Goal: Task Accomplishment & Management: Use online tool/utility

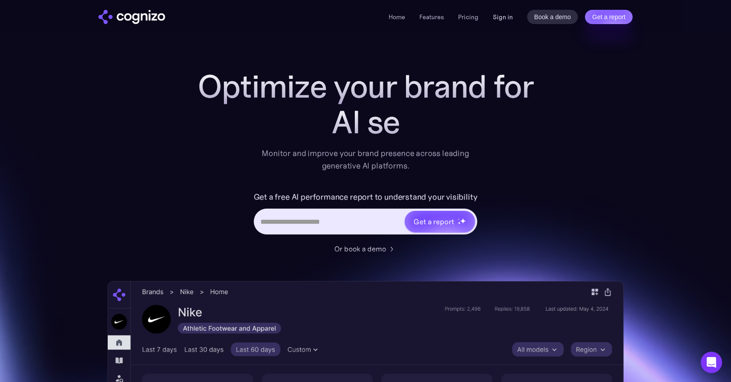
click at [503, 17] on link "Sign in" at bounding box center [503, 17] width 20 height 11
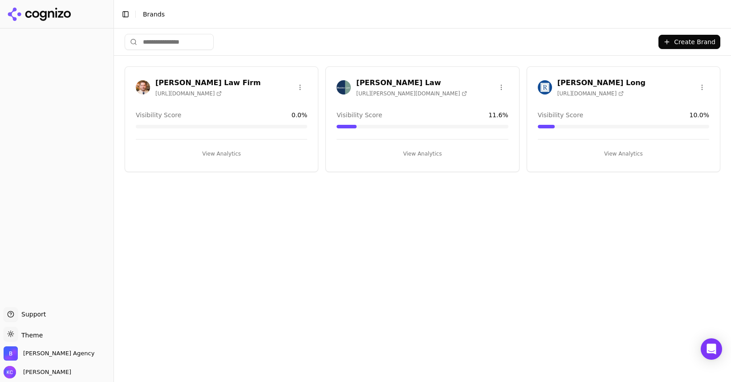
click at [357, 87] on div "[PERSON_NAME] Law [URL][PERSON_NAME][DOMAIN_NAME]" at bounding box center [411, 87] width 111 height 20
click at [381, 81] on h3 "[PERSON_NAME] Law" at bounding box center [411, 82] width 111 height 11
click at [419, 151] on button "View Analytics" at bounding box center [422, 153] width 171 height 14
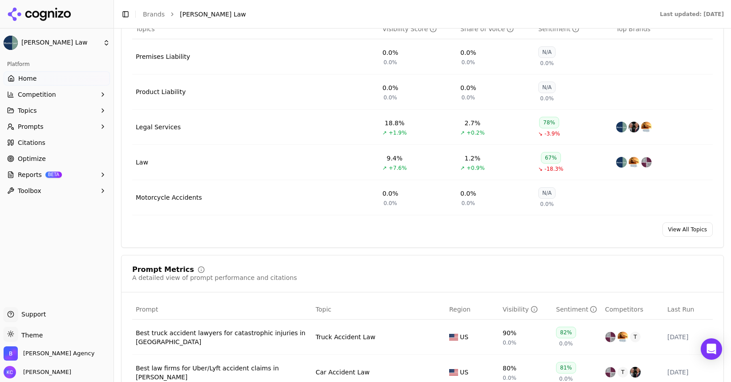
scroll to position [427, 0]
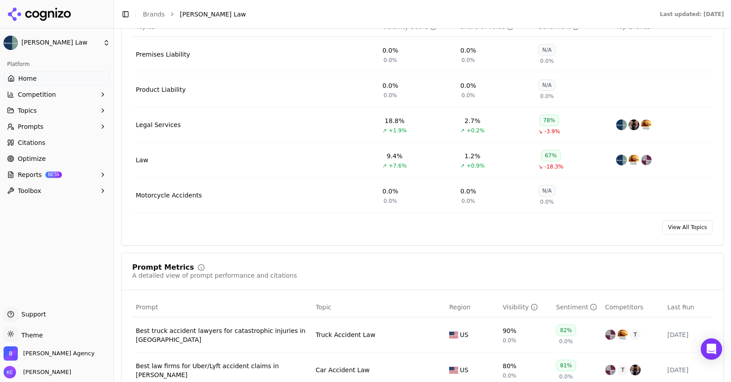
click at [685, 228] on link "View All Topics" at bounding box center [688, 227] width 50 height 14
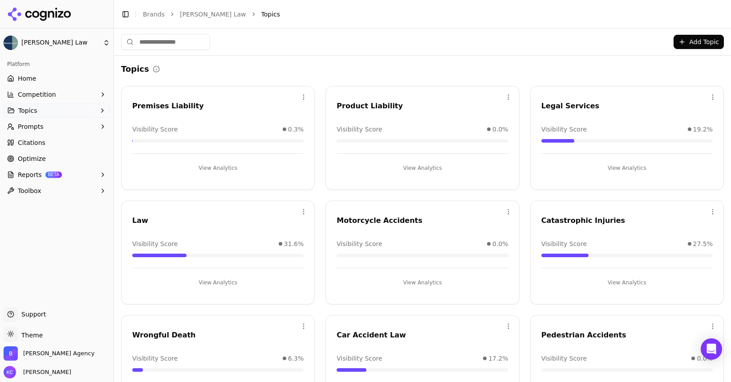
click at [417, 284] on button "View Analytics" at bounding box center [422, 282] width 171 height 14
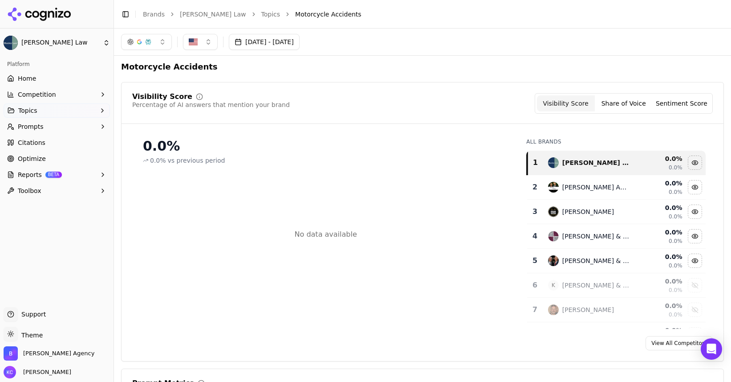
scroll to position [4, 0]
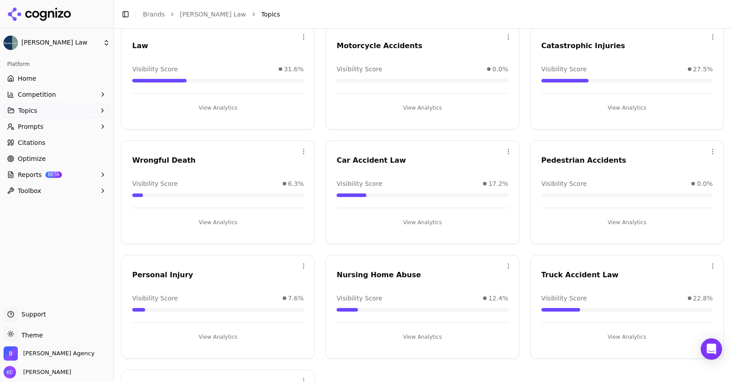
scroll to position [195, 0]
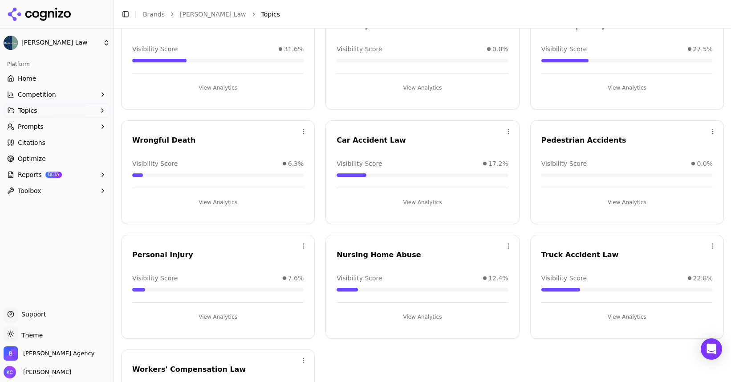
click at [624, 319] on button "View Analytics" at bounding box center [626, 316] width 171 height 14
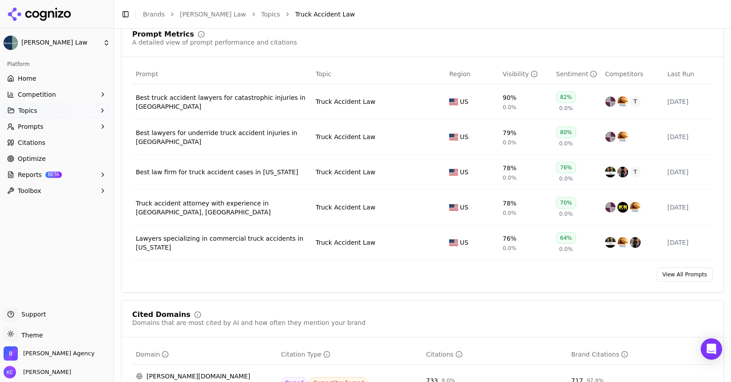
scroll to position [354, 0]
click at [696, 274] on link "View All Prompts" at bounding box center [685, 273] width 56 height 14
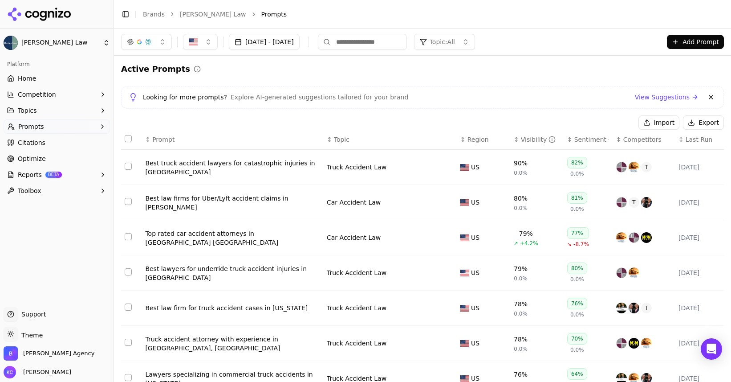
click at [691, 139] on span "Last Run" at bounding box center [699, 139] width 27 height 9
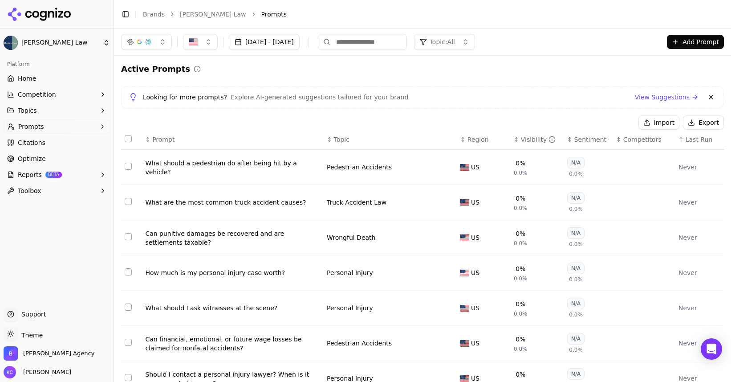
click at [691, 139] on span "Last Run" at bounding box center [699, 139] width 27 height 9
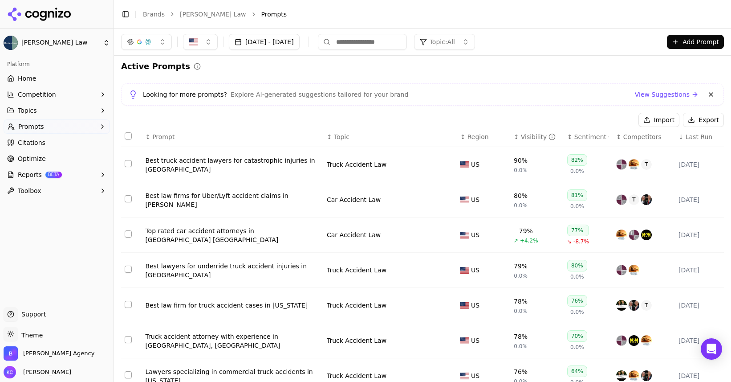
scroll to position [17, 0]
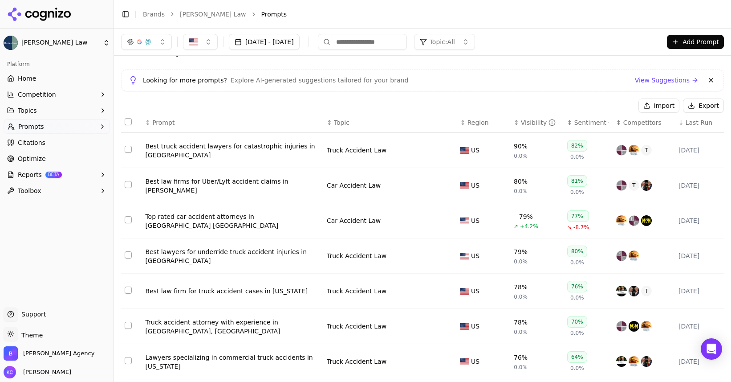
click at [679, 79] on link "View Suggestions" at bounding box center [667, 80] width 64 height 9
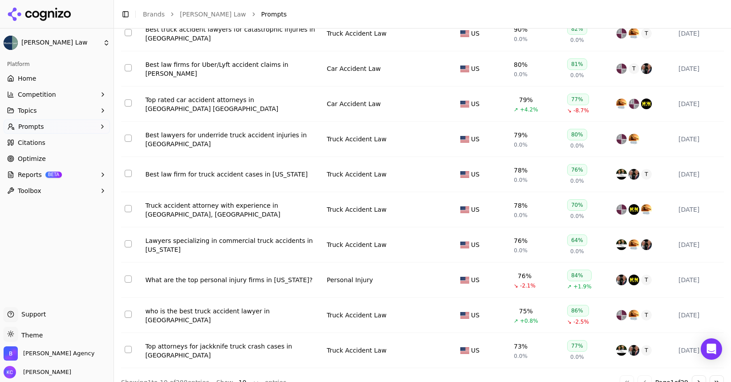
scroll to position [151, 0]
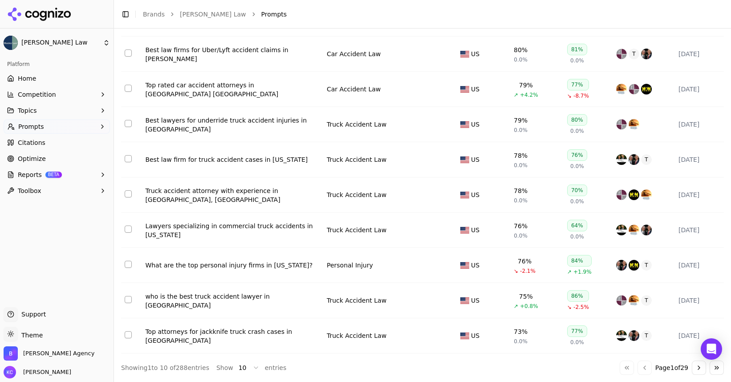
click at [253, 366] on html "[PERSON_NAME] Law Platform Home Competition Topics Prompts Citations Optimize R…" at bounding box center [365, 191] width 731 height 382
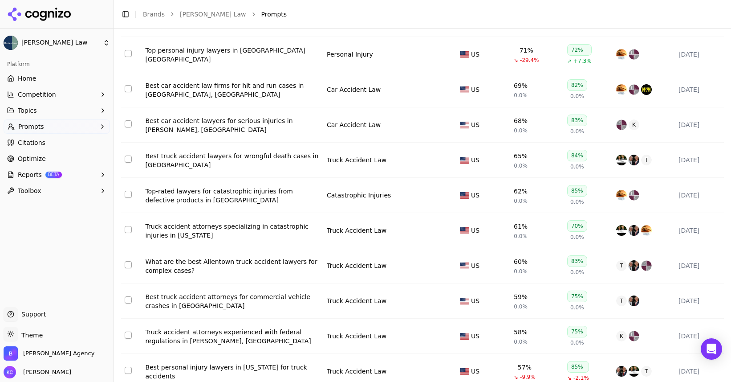
scroll to position [465, 0]
click at [247, 227] on div "Truck accident attorneys specializing in catastrophic injuries in [US_STATE]" at bounding box center [232, 230] width 175 height 18
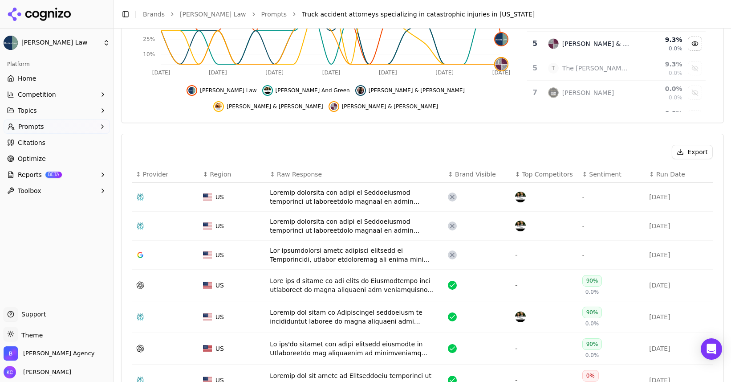
scroll to position [233, 0]
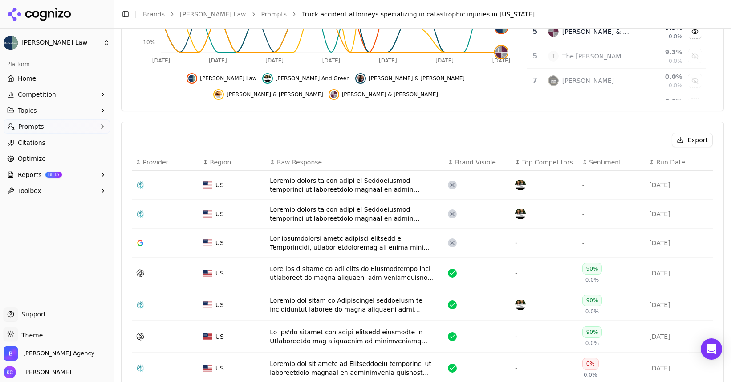
click at [361, 182] on div "Data table" at bounding box center [355, 185] width 171 height 18
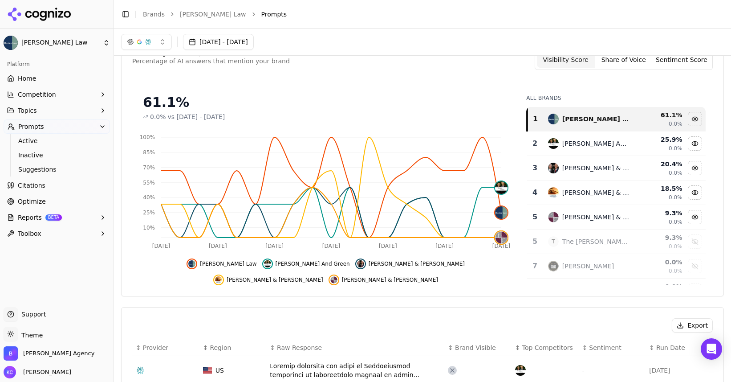
scroll to position [34, 0]
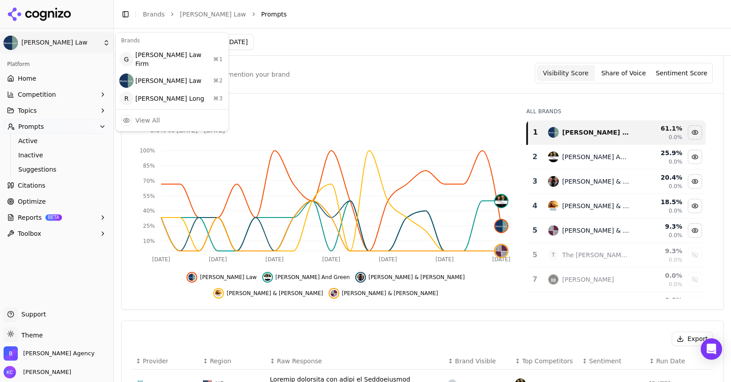
click at [107, 39] on html "[PERSON_NAME] Law Platform Home Competition Topics Prompts Active Inactive Sugg…" at bounding box center [365, 191] width 731 height 382
click at [135, 94] on div "[PERSON_NAME] Long ⌘ 3" at bounding box center [172, 99] width 109 height 18
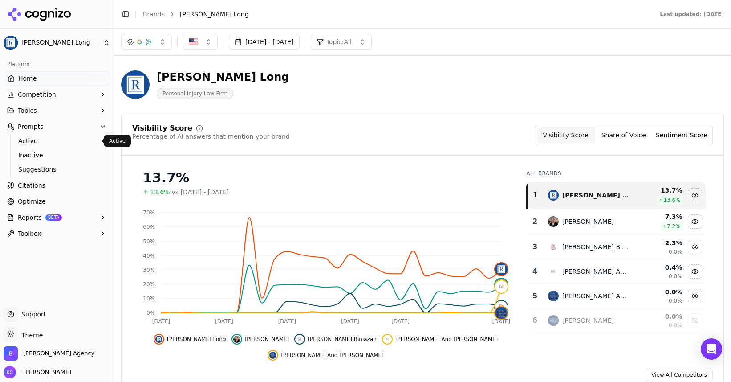
click at [52, 128] on button "Prompts" at bounding box center [57, 126] width 106 height 14
click at [50, 138] on link "Citations" at bounding box center [57, 142] width 106 height 14
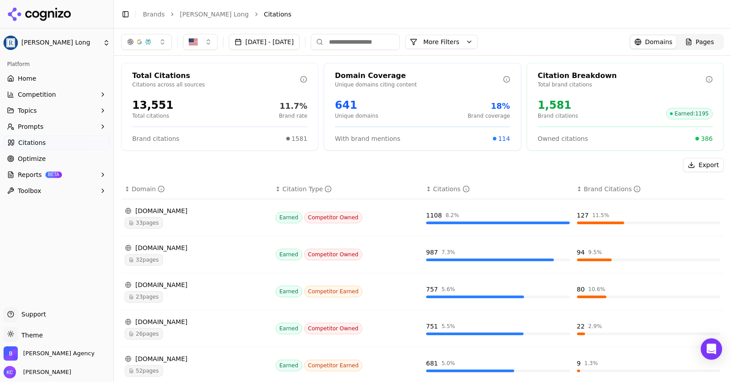
click at [34, 79] on span "Home" at bounding box center [27, 78] width 18 height 9
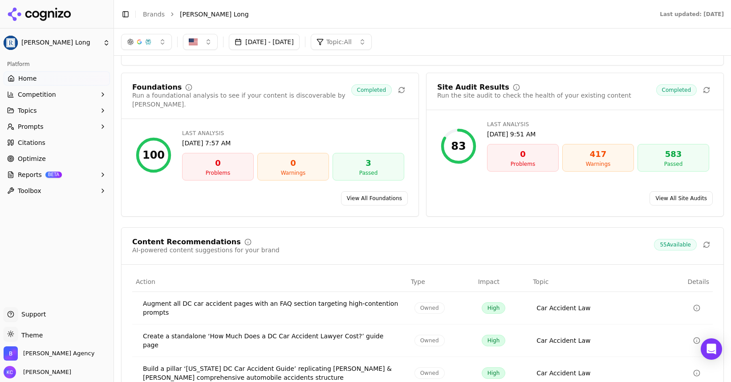
scroll to position [1165, 0]
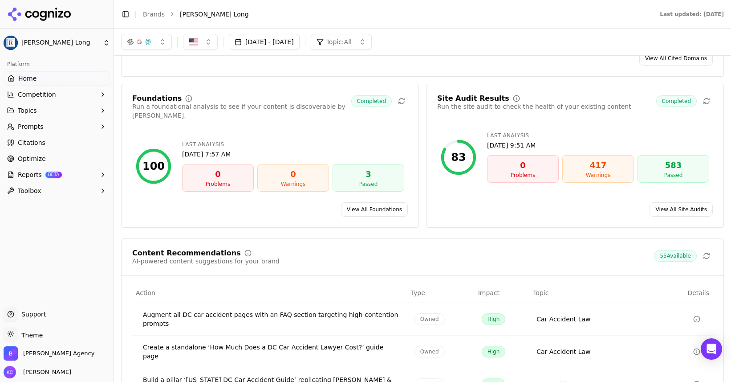
click at [593, 171] on div "Warnings" at bounding box center [598, 174] width 64 height 7
click at [678, 202] on link "View All Site Audits" at bounding box center [681, 209] width 63 height 14
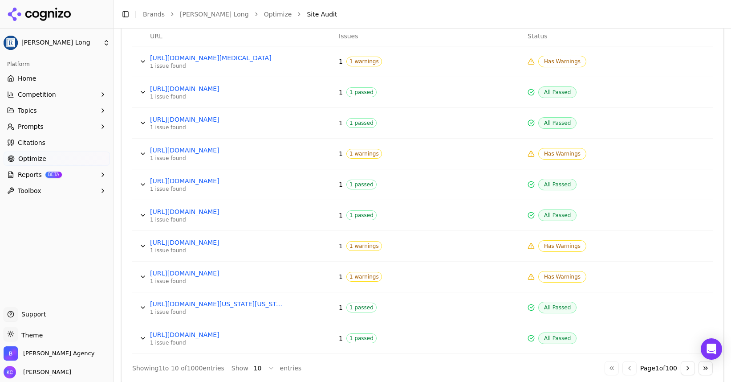
scroll to position [395, 0]
click at [142, 154] on button "Data table" at bounding box center [143, 153] width 14 height 14
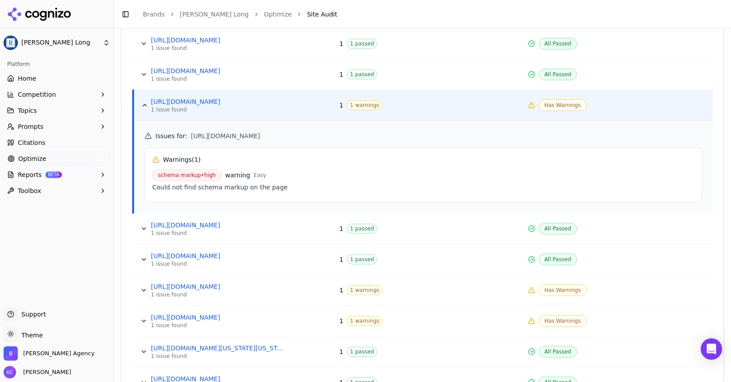
scroll to position [444, 0]
click at [141, 317] on button "Data table" at bounding box center [144, 320] width 14 height 14
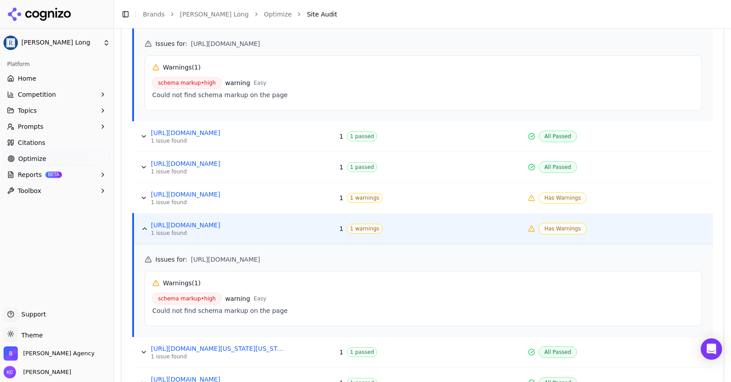
scroll to position [537, 0]
click at [99, 42] on html "[PERSON_NAME] Long Platform Home Competition Topics Prompts Citations Optimize …" at bounding box center [365, 191] width 731 height 382
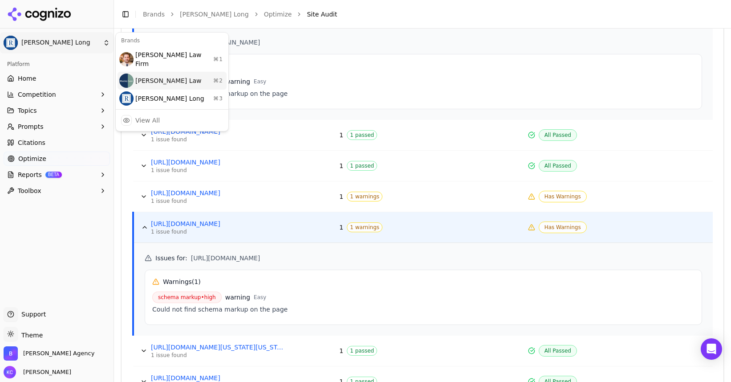
click at [153, 75] on div "[PERSON_NAME] Law ⌘ 2" at bounding box center [172, 81] width 109 height 18
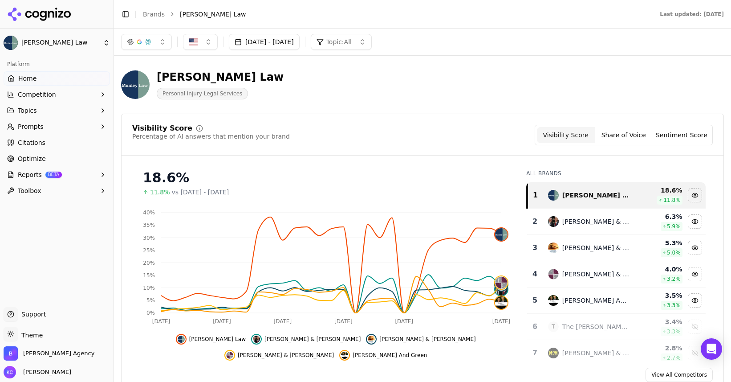
click at [149, 12] on link "Brands" at bounding box center [154, 14] width 22 height 7
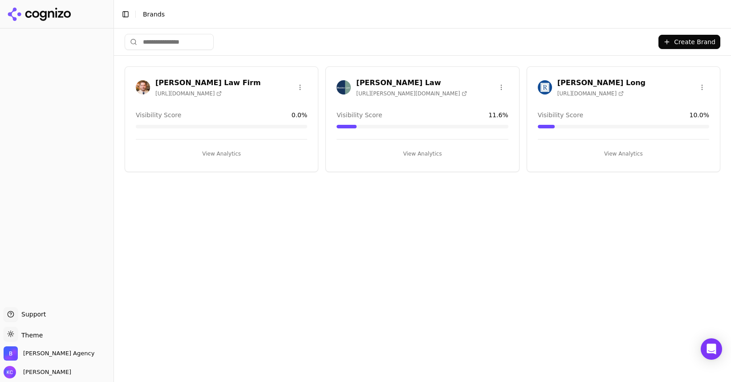
click at [422, 153] on button "View Analytics" at bounding box center [422, 153] width 171 height 14
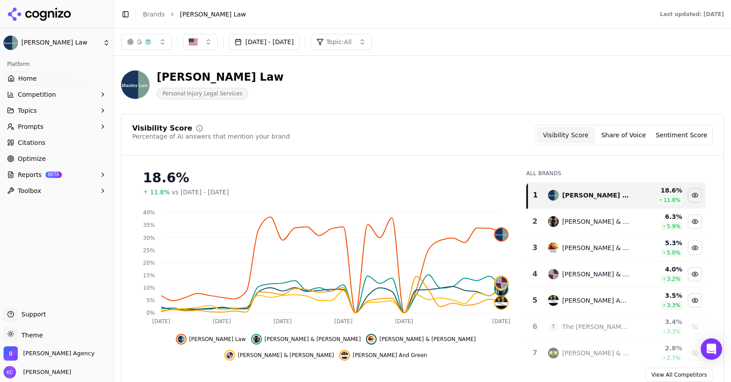
click at [300, 39] on button "[DATE] - [DATE]" at bounding box center [264, 42] width 71 height 16
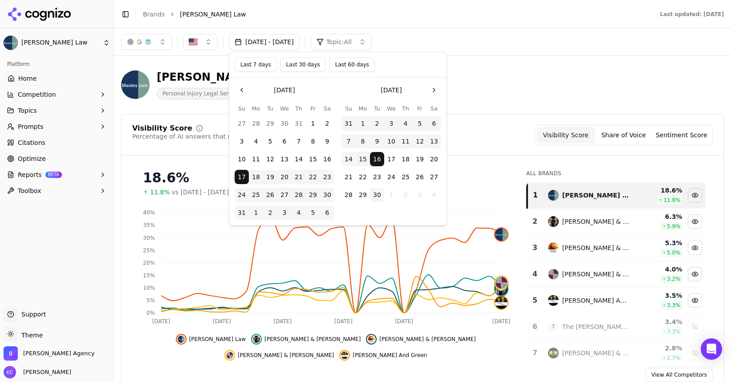
click at [309, 65] on button "Last 30 days" at bounding box center [303, 64] width 45 height 14
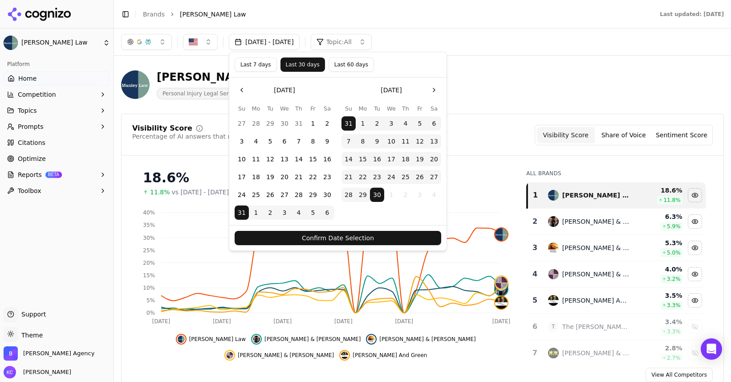
click at [350, 238] on button "Confirm Date Selection" at bounding box center [338, 238] width 207 height 14
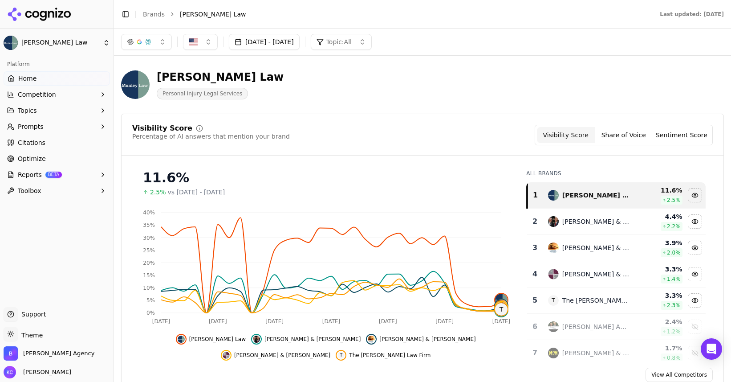
click at [300, 42] on button "[DATE] - [DATE]" at bounding box center [264, 42] width 71 height 16
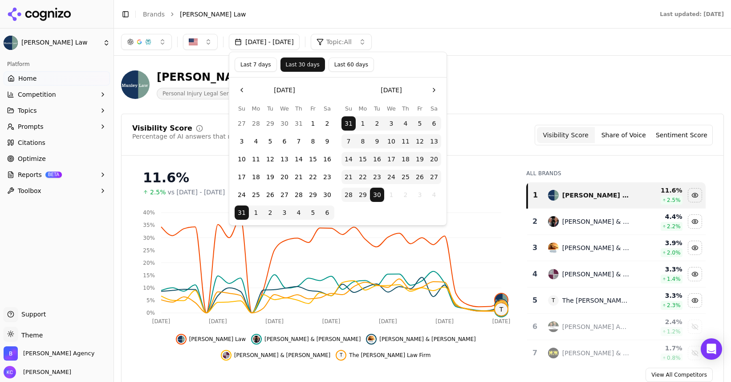
click at [352, 64] on button "Last 60 days" at bounding box center [351, 64] width 45 height 14
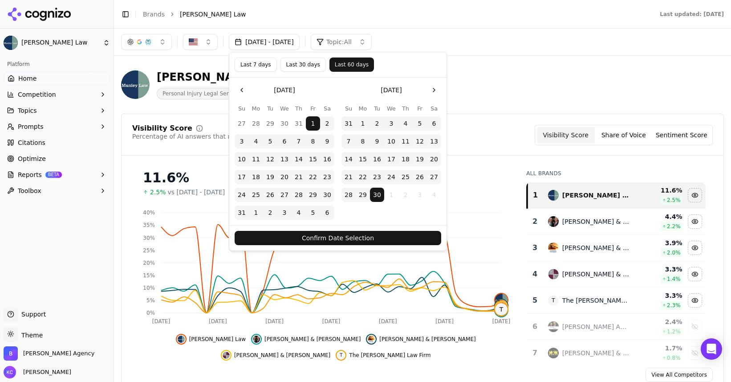
click at [342, 236] on button "Confirm Date Selection" at bounding box center [338, 238] width 207 height 14
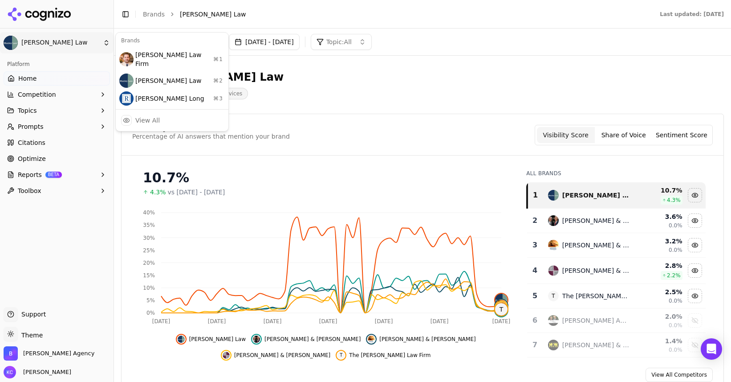
click at [106, 45] on html "[PERSON_NAME] Law Platform Home Competition Topics Prompts Citations Optimize R…" at bounding box center [365, 191] width 731 height 382
click at [157, 90] on div "[PERSON_NAME] Long ⌘ 3" at bounding box center [172, 99] width 109 height 18
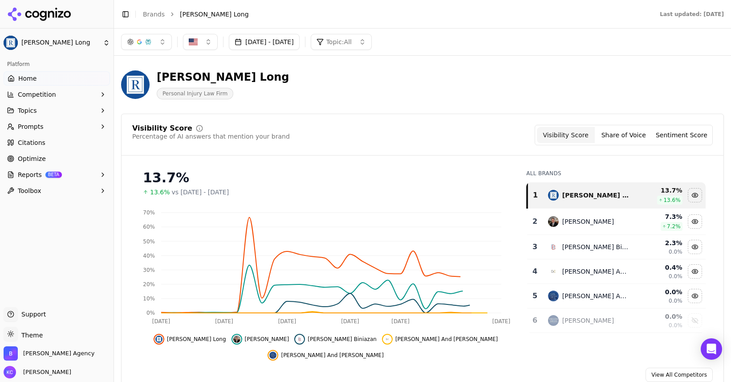
click at [300, 39] on button "[DATE] - [DATE]" at bounding box center [264, 42] width 71 height 16
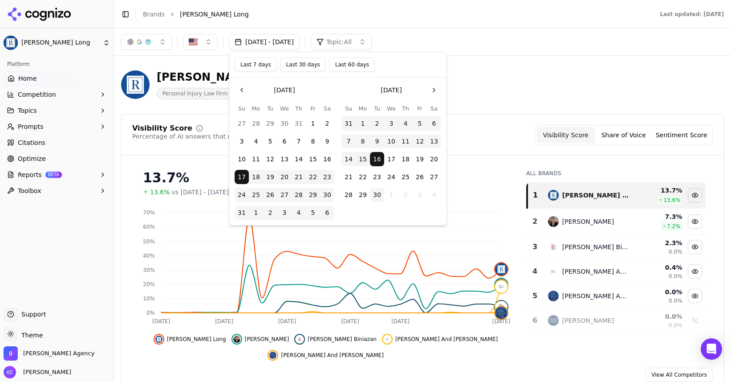
click at [354, 65] on button "Last 60 days" at bounding box center [352, 64] width 45 height 14
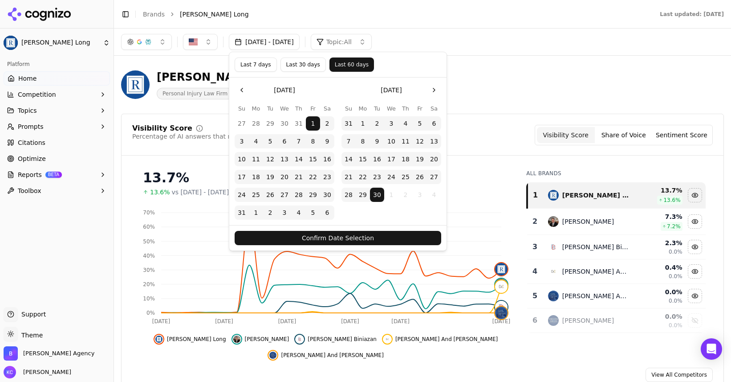
click at [341, 236] on button "Confirm Date Selection" at bounding box center [338, 238] width 207 height 14
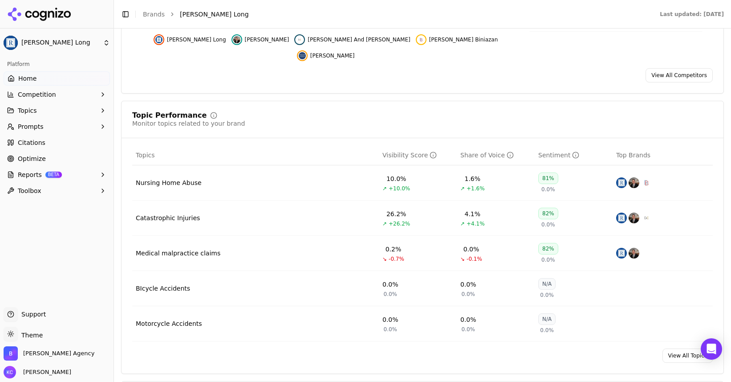
scroll to position [310, 0]
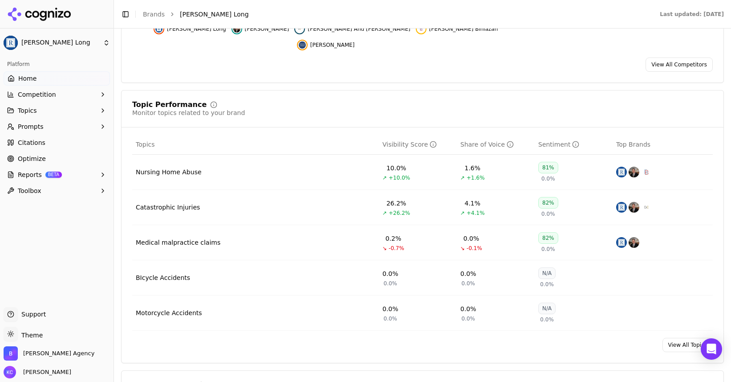
click at [682, 338] on link "View All Topics" at bounding box center [688, 345] width 50 height 14
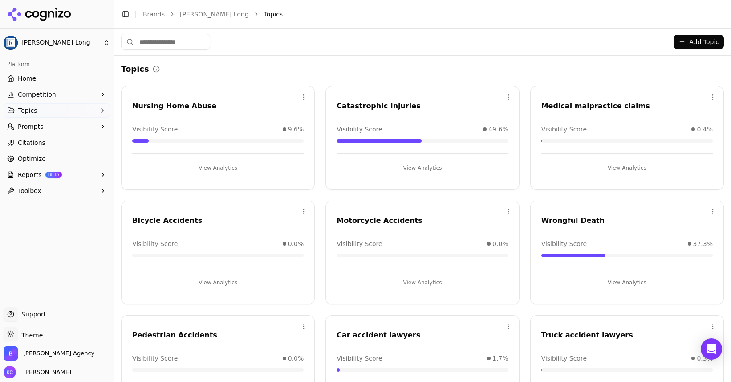
click at [33, 158] on span "Optimize" at bounding box center [32, 158] width 28 height 9
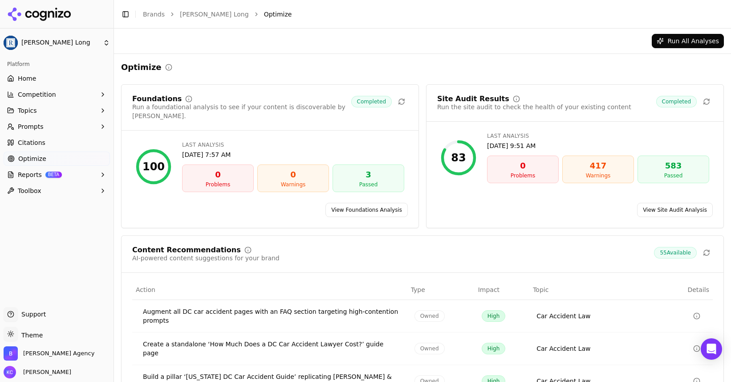
click at [29, 176] on span "Reports" at bounding box center [30, 174] width 24 height 9
click at [34, 127] on span "Prompts" at bounding box center [31, 126] width 26 height 9
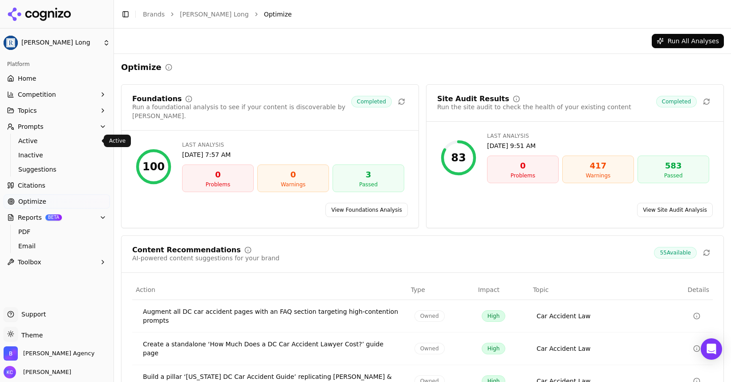
click at [41, 141] on span "Active" at bounding box center [56, 140] width 77 height 9
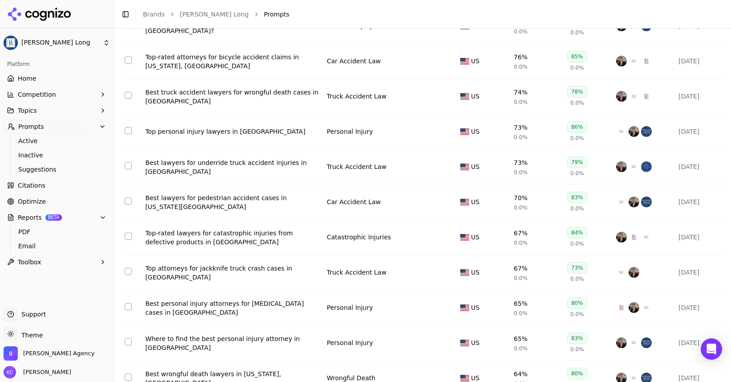
scroll to position [212, 0]
click at [259, 309] on div "Best personal injury attorneys for [MEDICAL_DATA] cases in [GEOGRAPHIC_DATA]" at bounding box center [232, 307] width 175 height 18
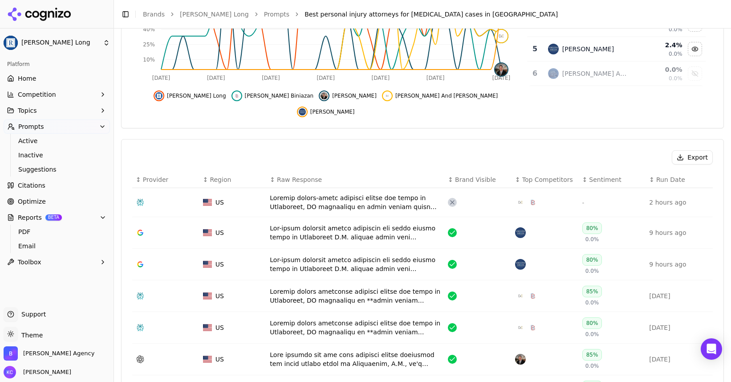
scroll to position [221, 0]
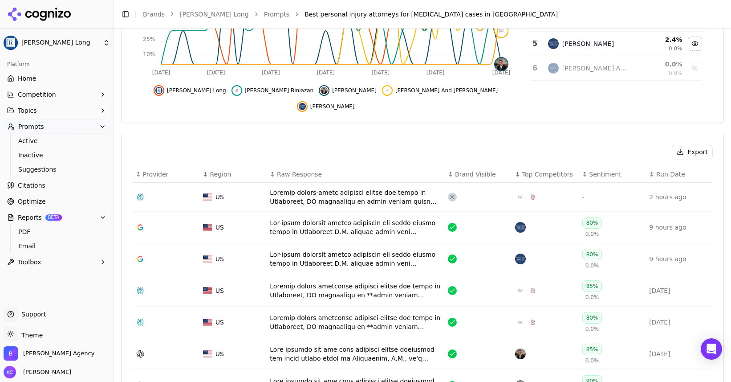
click at [350, 188] on div "Data table" at bounding box center [355, 197] width 171 height 18
